Goal: Task Accomplishment & Management: Manage account settings

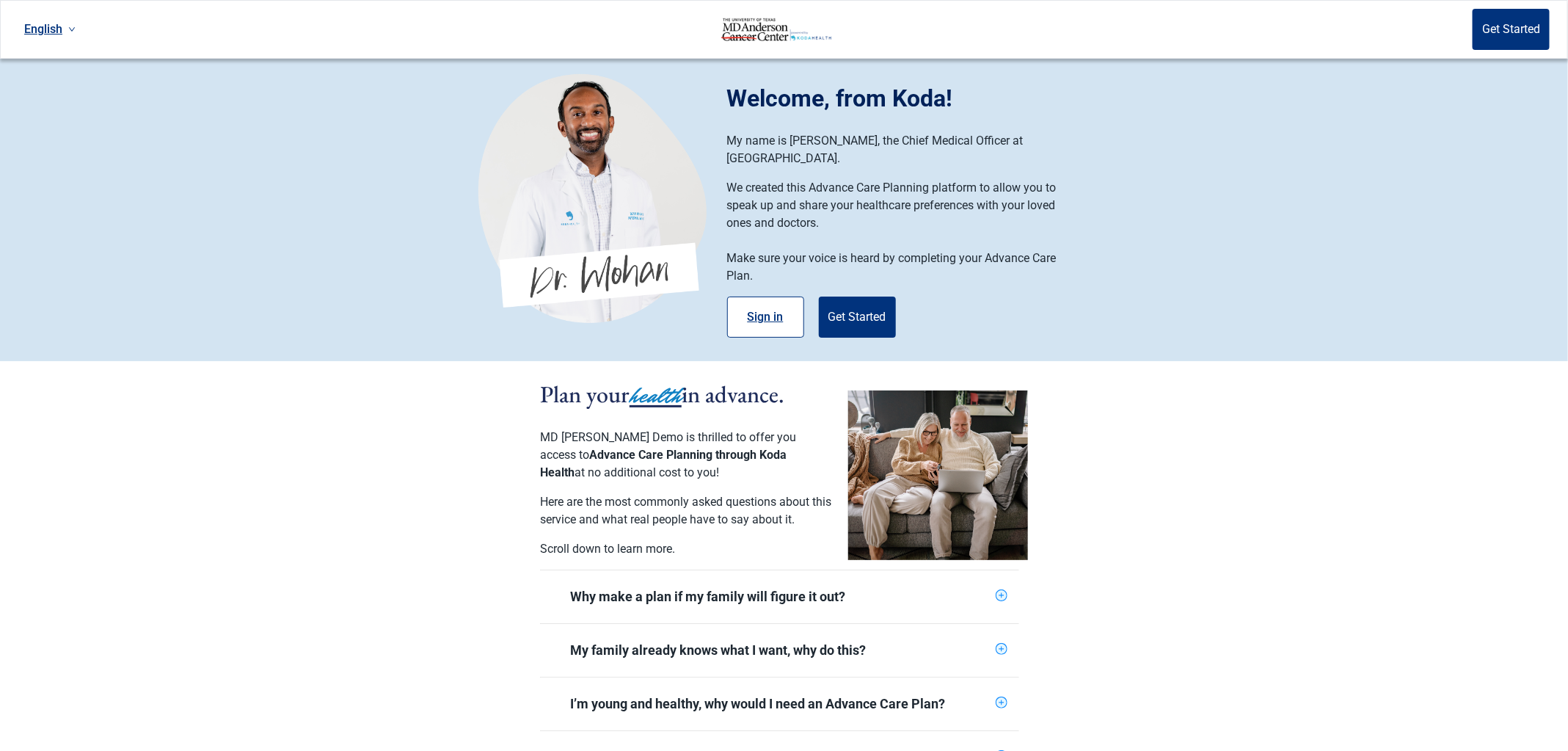
click at [766, 311] on button "Sign in" at bounding box center [766, 317] width 77 height 41
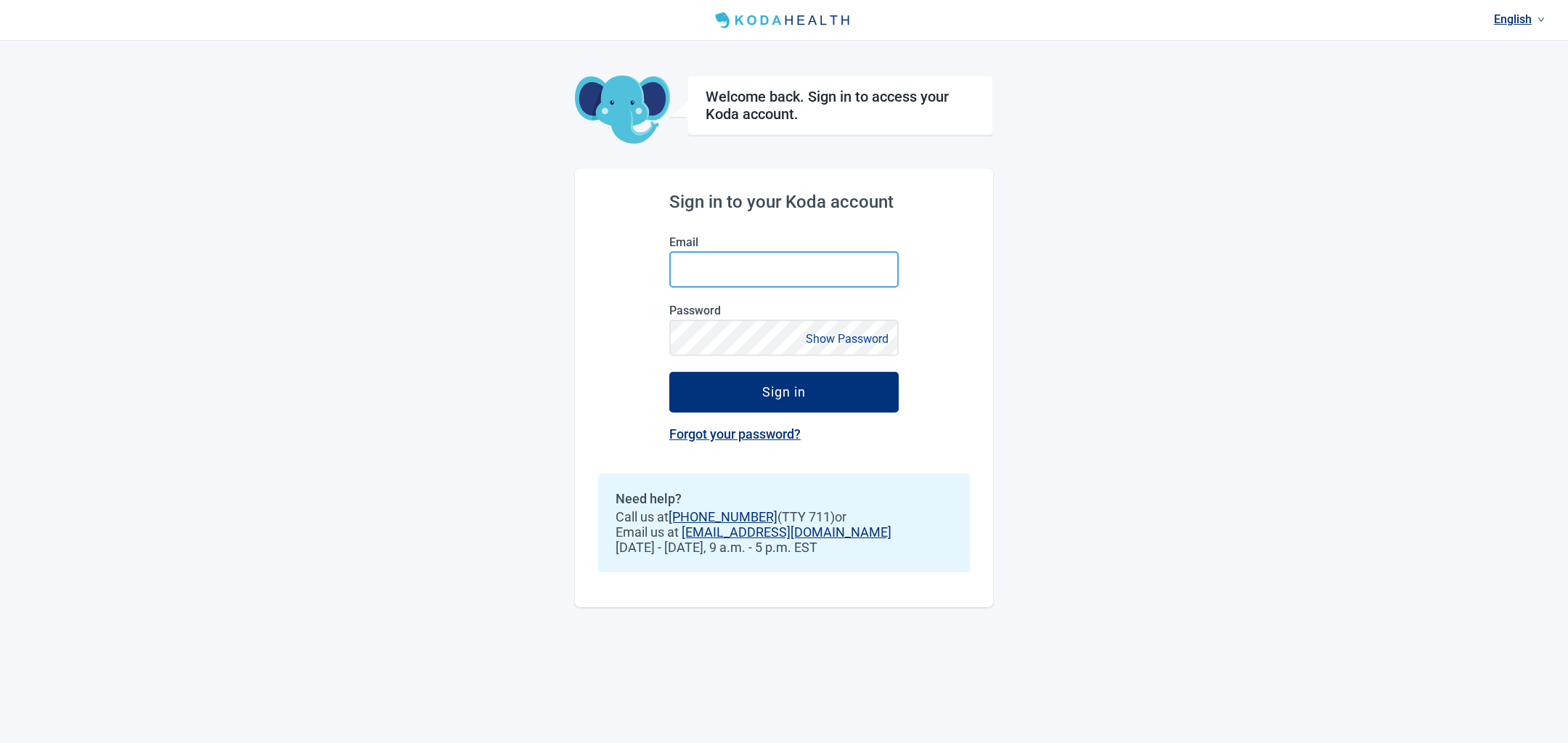
click at [738, 265] on input "Email" at bounding box center [784, 269] width 229 height 36
type input "[PERSON_NAME][EMAIL_ADDRESS][DOMAIN_NAME]"
click at [669, 372] on button "Sign in" at bounding box center [784, 392] width 229 height 41
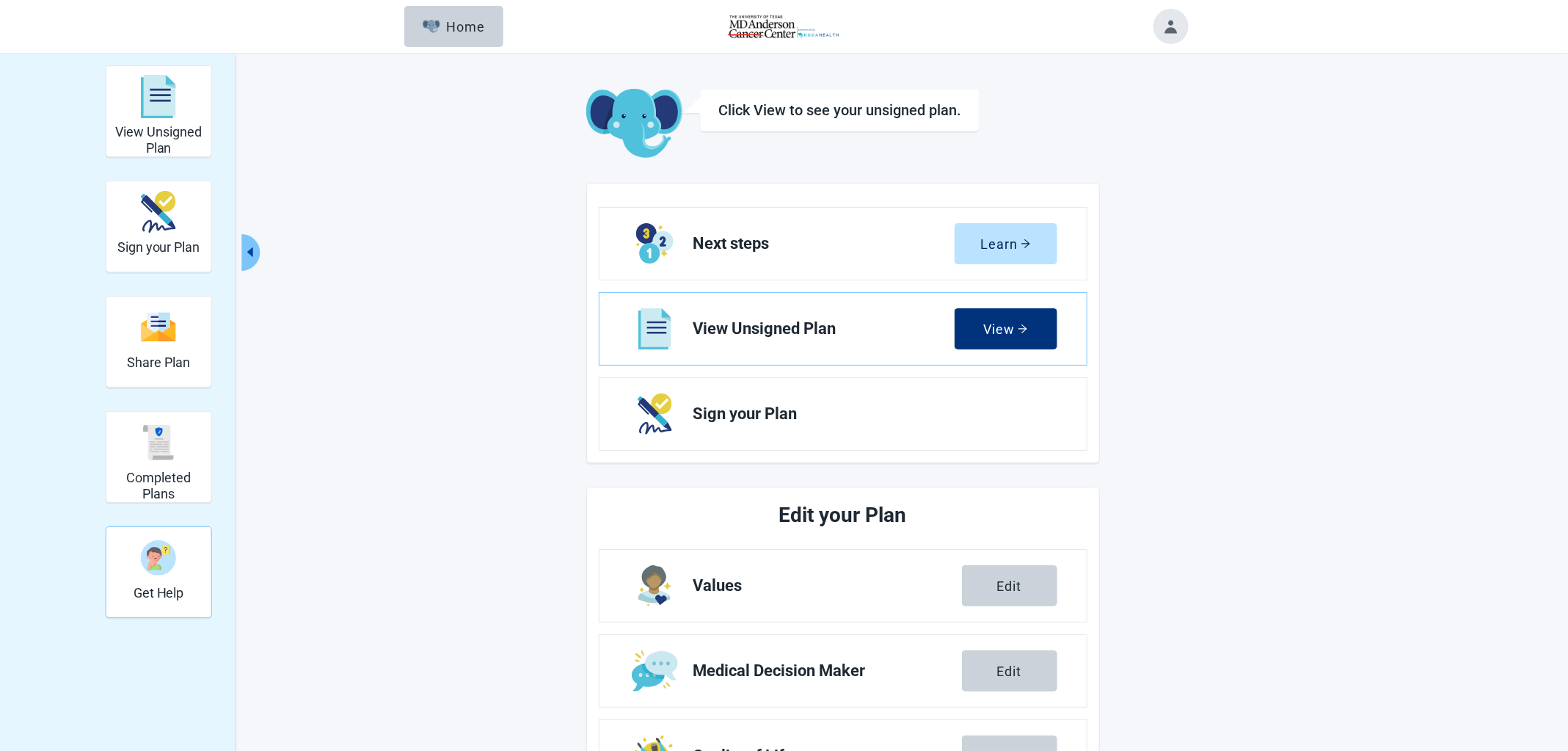
click at [166, 570] on img "Get Help" at bounding box center [158, 558] width 35 height 35
